Goal: Transaction & Acquisition: Purchase product/service

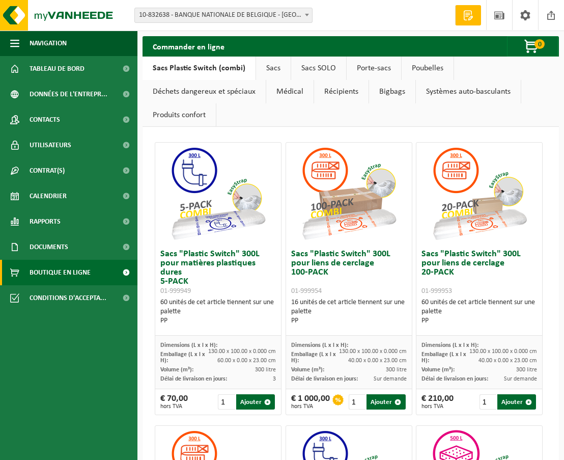
click at [272, 71] on link "Sacs" at bounding box center [273, 67] width 35 height 23
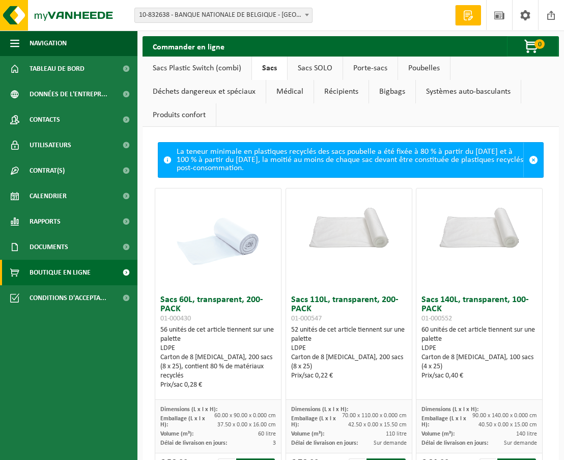
click at [219, 71] on link "Sacs Plastic Switch (combi)" at bounding box center [197, 67] width 109 height 23
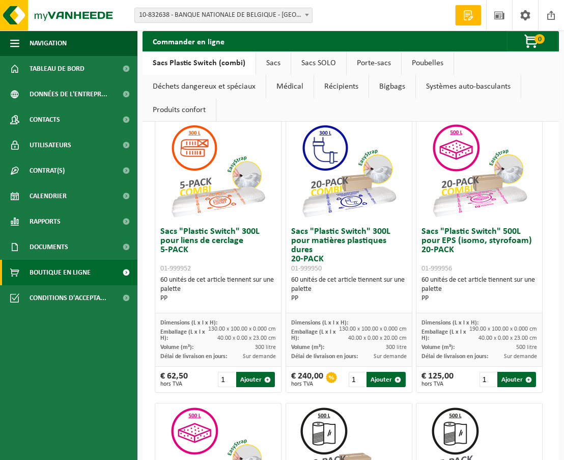
scroll to position [458, 0]
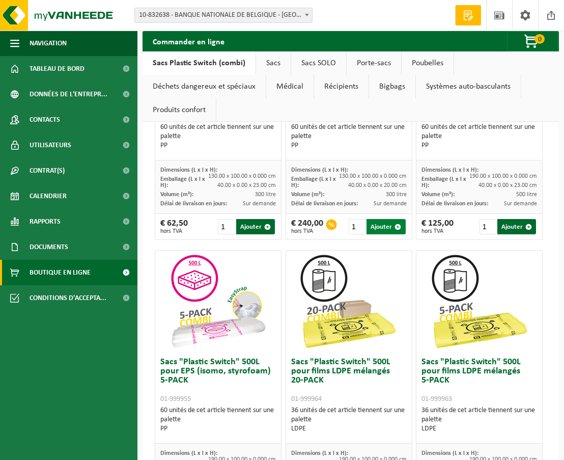
click at [387, 226] on button "Ajouter" at bounding box center [385, 226] width 39 height 15
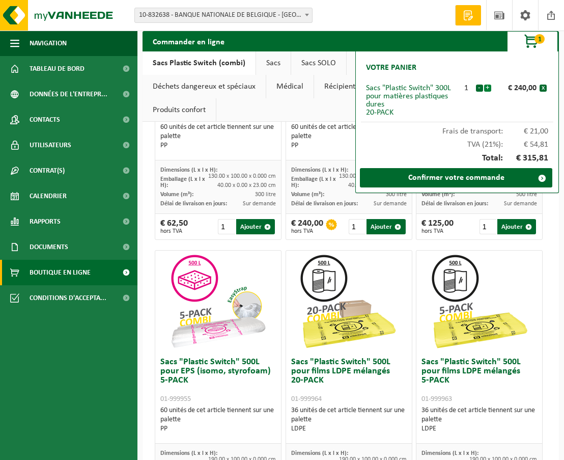
click at [487, 89] on button "+" at bounding box center [487, 87] width 7 height 7
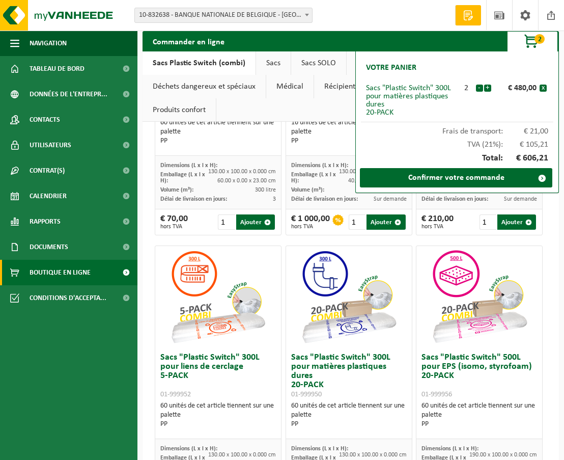
scroll to position [153, 0]
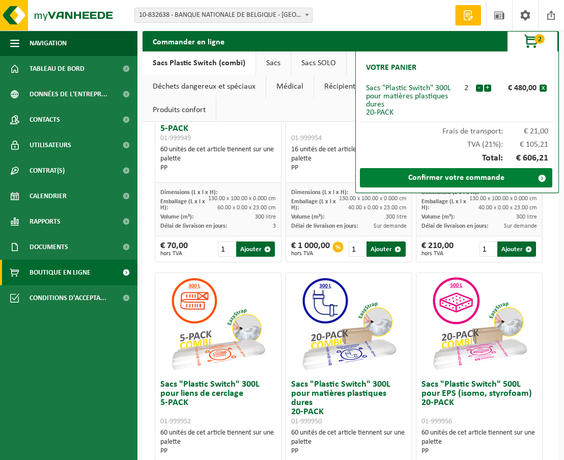
click at [489, 177] on link "Confirmer votre commande" at bounding box center [456, 177] width 192 height 19
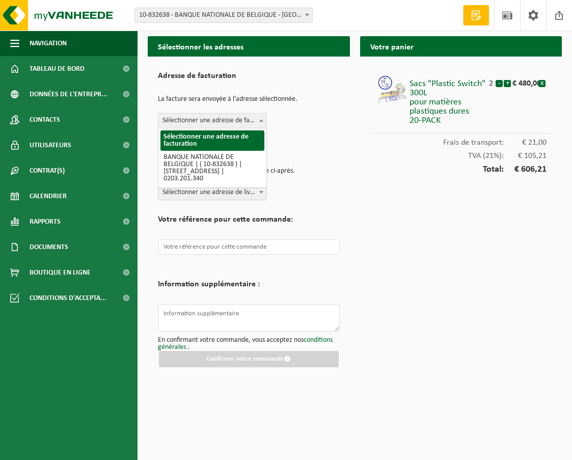
click at [232, 125] on span "Sélectionner une adresse de facturation" at bounding box center [212, 120] width 108 height 14
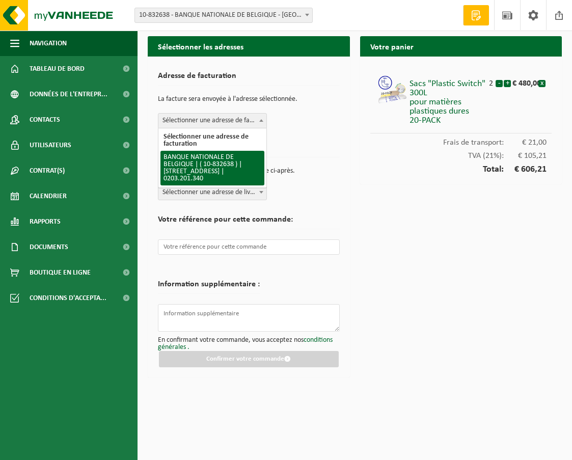
select select "89549"
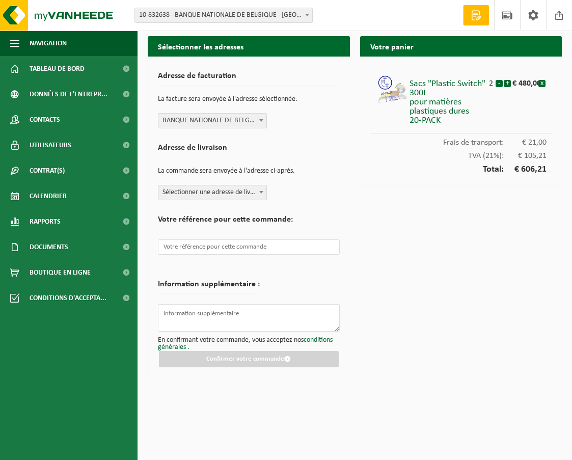
click at [230, 192] on span "Sélectionner une adresse de livraison." at bounding box center [212, 192] width 108 height 14
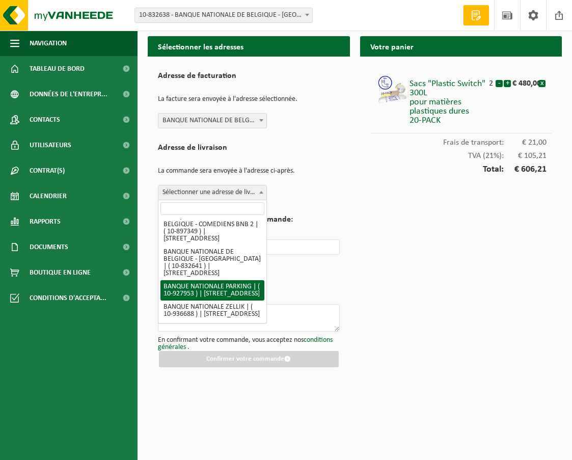
scroll to position [142, 0]
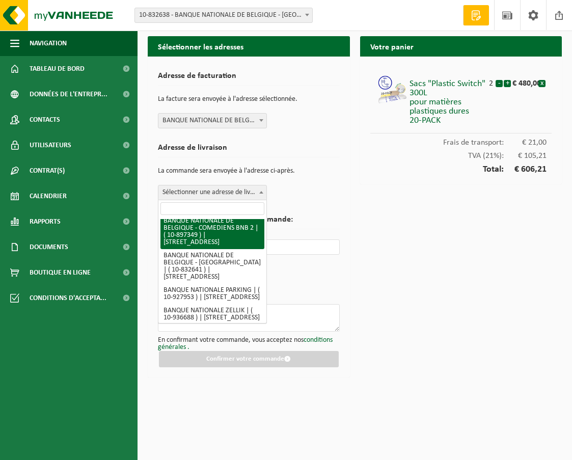
select select "117704"
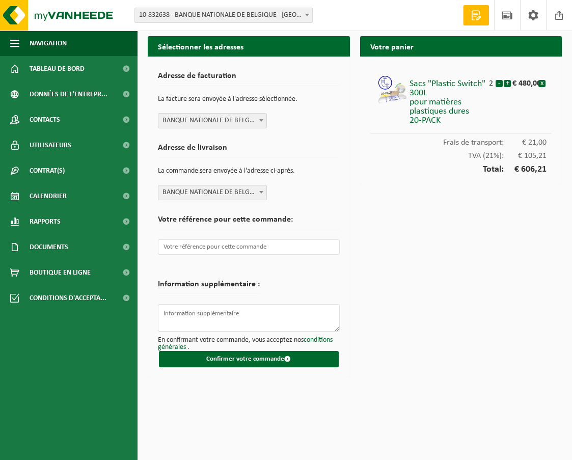
click at [346, 234] on div "Adresse de facturation La facture sera envoyée à l'adresse sélectionnée. Sélect…" at bounding box center [249, 216] width 202 height 321
click at [202, 246] on input "text" at bounding box center [249, 246] width 182 height 15
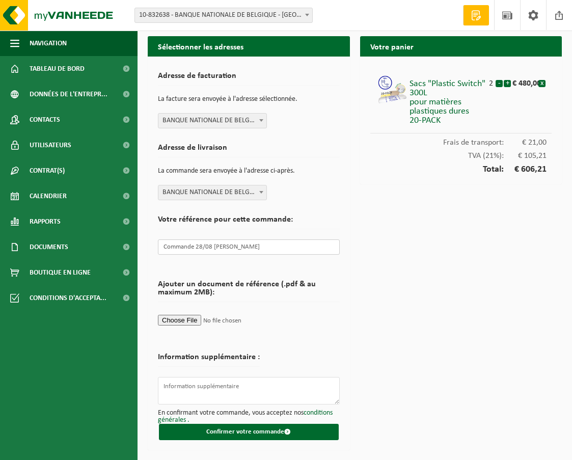
type input "Commande 28/08 William"
click at [220, 383] on textarea at bounding box center [249, 390] width 182 height 27
click at [186, 383] on textarea "Pour WIlliam Schleusner" at bounding box center [249, 390] width 182 height 27
type textarea "Pour William Schleusner"
click at [266, 346] on form "Adresse de facturation La facture sera envoyée à l'adresse sélectionnée. Sélect…" at bounding box center [249, 253] width 182 height 373
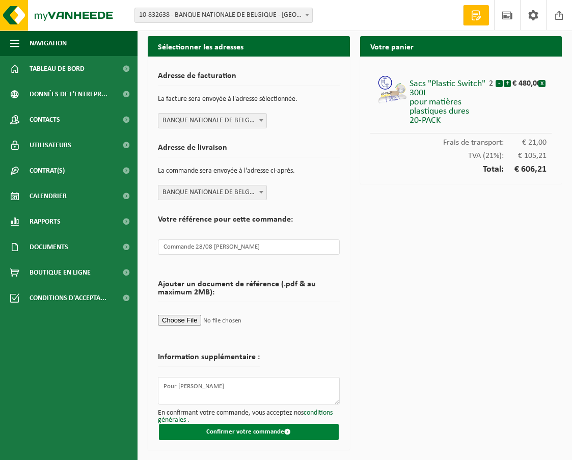
click at [278, 429] on button "Confirmer votre commande" at bounding box center [249, 431] width 180 height 16
